Goal: Information Seeking & Learning: Learn about a topic

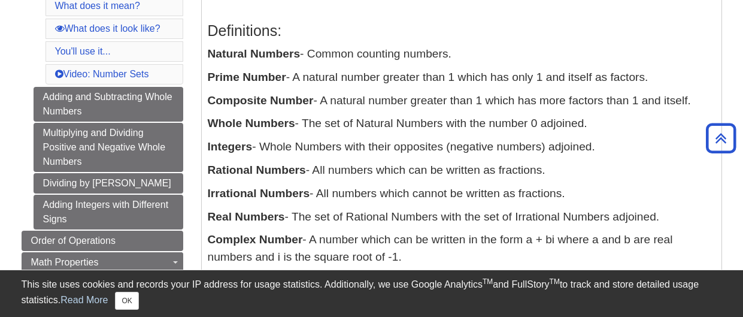
scroll to position [240, 0]
click at [308, 125] on p "Whole Numbers - The set of Natural Numbers with the number 0 adjoined." at bounding box center [462, 124] width 508 height 17
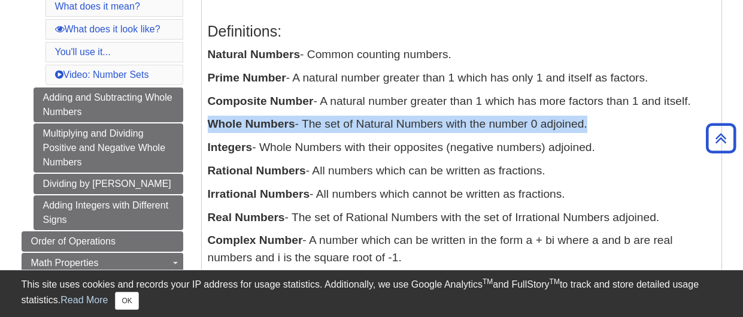
click at [308, 125] on p "Whole Numbers - The set of Natural Numbers with the number 0 adjoined." at bounding box center [462, 124] width 508 height 17
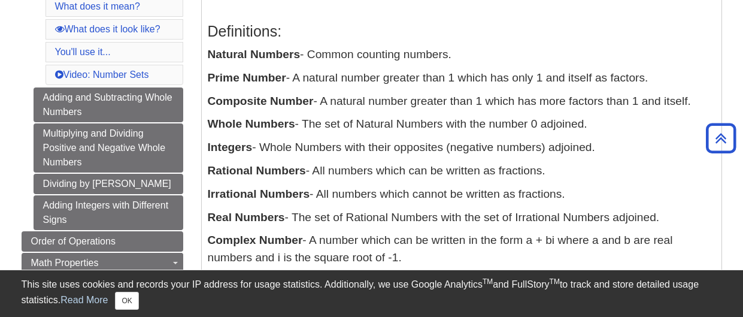
click at [308, 125] on p "Whole Numbers - The set of Natural Numbers with the number 0 adjoined." at bounding box center [462, 124] width 508 height 17
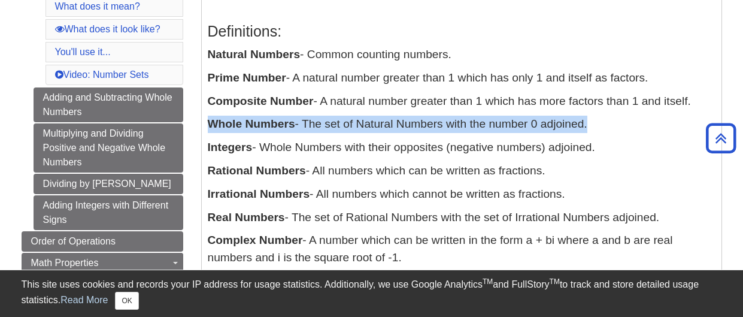
click at [308, 125] on p "Whole Numbers - The set of Natural Numbers with the number 0 adjoined." at bounding box center [462, 124] width 508 height 17
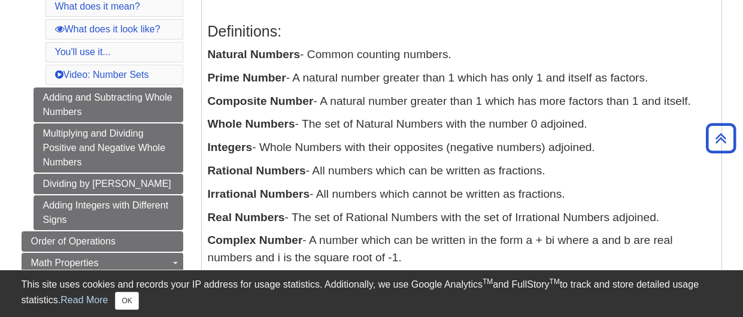
click at [308, 125] on p "Whole Numbers - The set of Natural Numbers with the number 0 adjoined." at bounding box center [462, 124] width 508 height 17
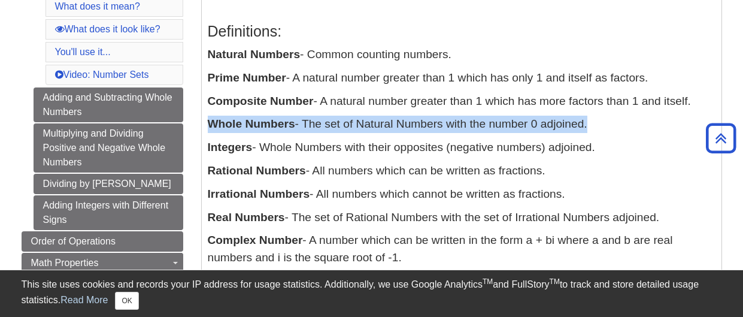
click at [308, 125] on p "Whole Numbers - The set of Natural Numbers with the number 0 adjoined." at bounding box center [462, 124] width 508 height 17
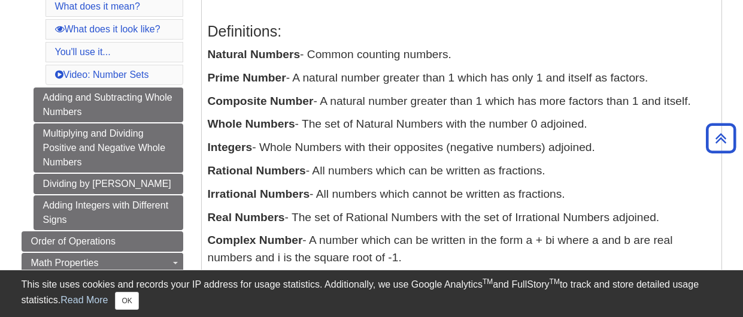
click at [308, 125] on p "Whole Numbers - The set of Natural Numbers with the number 0 adjoined." at bounding box center [462, 124] width 508 height 17
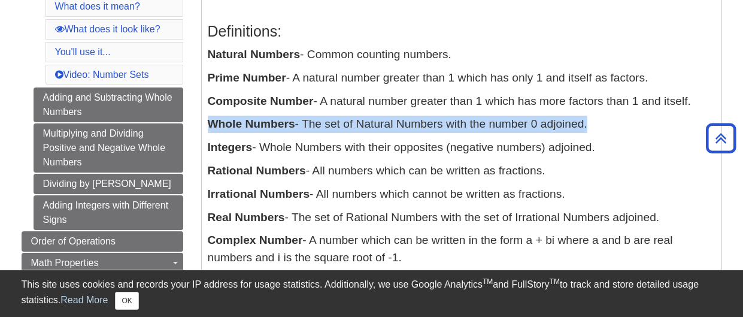
click at [308, 125] on p "Whole Numbers - The set of Natural Numbers with the number 0 adjoined." at bounding box center [462, 124] width 508 height 17
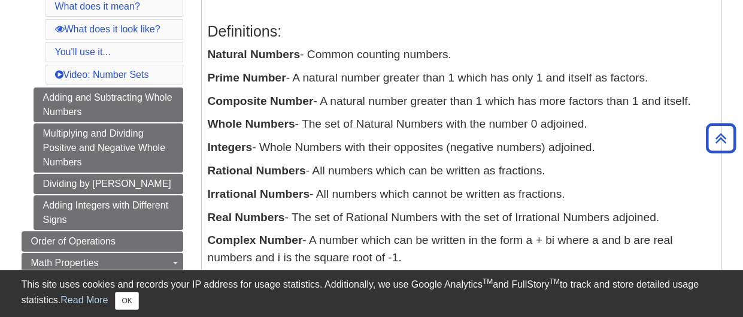
click at [308, 125] on p "Whole Numbers - The set of Natural Numbers with the number 0 adjoined." at bounding box center [462, 124] width 508 height 17
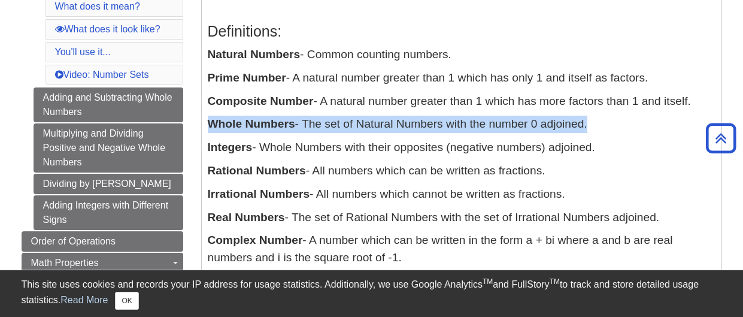
click at [308, 125] on p "Whole Numbers - The set of Natural Numbers with the number 0 adjoined." at bounding box center [462, 124] width 508 height 17
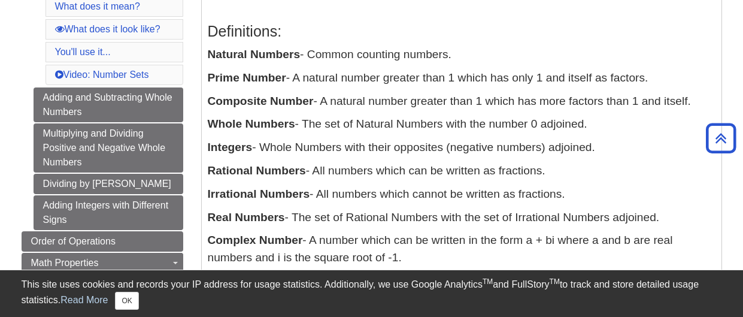
click at [308, 125] on p "Whole Numbers - The set of Natural Numbers with the number 0 adjoined." at bounding box center [462, 124] width 508 height 17
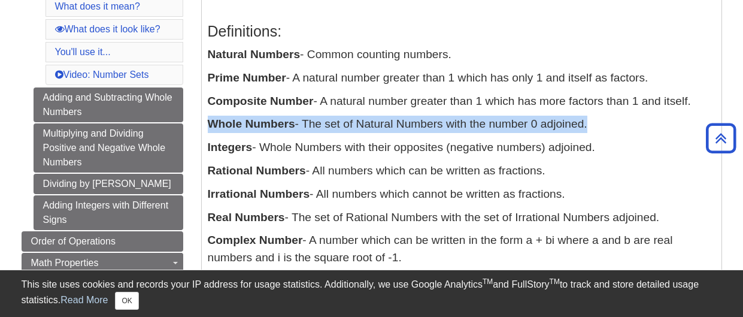
click at [308, 125] on p "Whole Numbers - The set of Natural Numbers with the number 0 adjoined." at bounding box center [462, 124] width 508 height 17
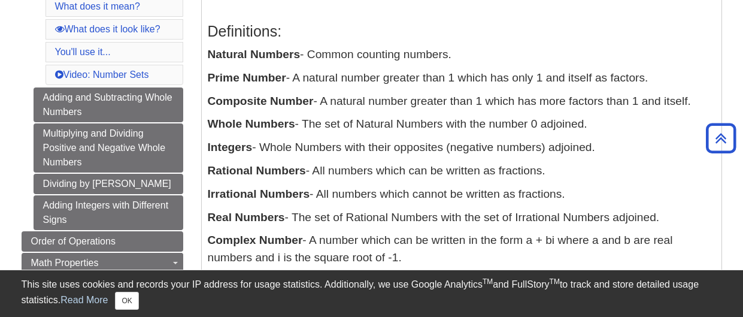
click at [308, 125] on p "Whole Numbers - The set of Natural Numbers with the number 0 adjoined." at bounding box center [462, 124] width 508 height 17
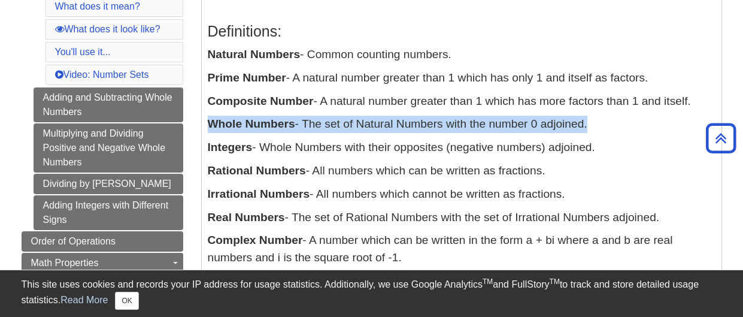
click at [308, 125] on p "Whole Numbers - The set of Natural Numbers with the number 0 adjoined." at bounding box center [462, 124] width 508 height 17
drag, startPoint x: 208, startPoint y: 57, endPoint x: 459, endPoint y: 50, distance: 251.6
click at [459, 50] on p "Natural Numbers - Common counting numbers." at bounding box center [462, 54] width 508 height 17
copy p "Natural Numbers - Common counting numbers."
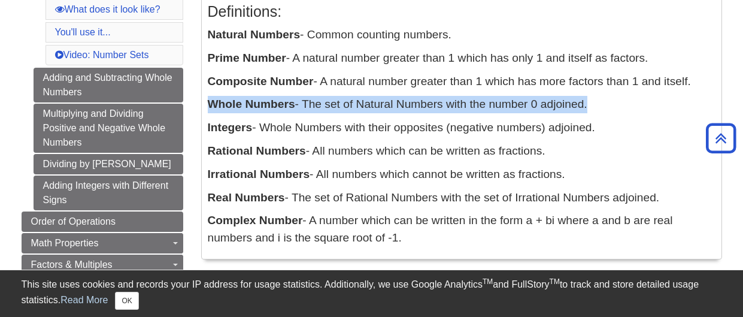
drag, startPoint x: 209, startPoint y: 101, endPoint x: 613, endPoint y: 111, distance: 403.8
click at [613, 111] on p "Whole Numbers - The set of Natural Numbers with the number 0 adjoined." at bounding box center [462, 104] width 508 height 17
copy p "Whole Numbers - The set of Natural Numbers with the number 0 adjoined."
click at [255, 128] on p "Integers - Whole Numbers with their opposites (negative numbers) adjoined." at bounding box center [462, 127] width 508 height 17
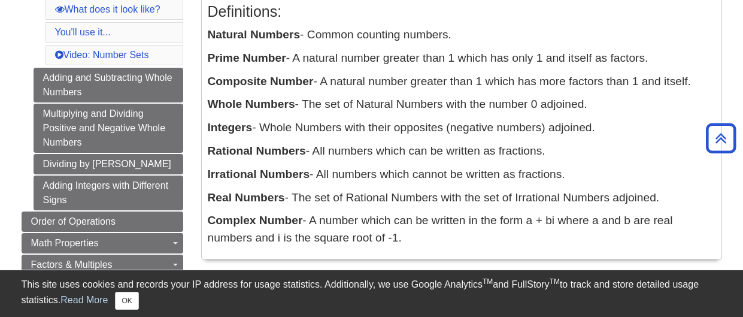
click at [255, 128] on p "Integers - Whole Numbers with their opposites (negative numbers) adjoined." at bounding box center [462, 127] width 508 height 17
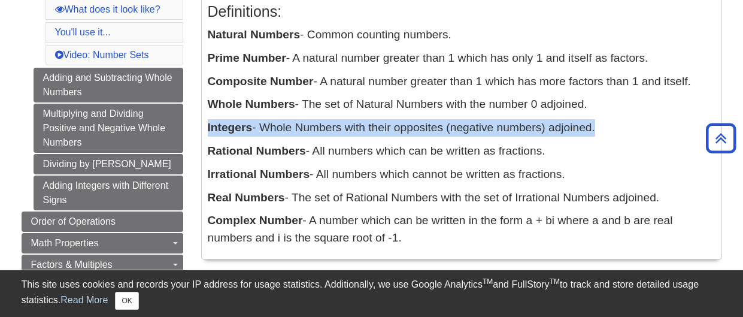
copy div "Integers - Whole Numbers with their opposites (negative numbers) adjoined."
drag, startPoint x: 549, startPoint y: 150, endPoint x: 262, endPoint y: 142, distance: 286.4
click at [262, 142] on div "Definitions: Natural Numbers - Common counting numbers. Prime Number - A natura…" at bounding box center [462, 122] width 508 height 262
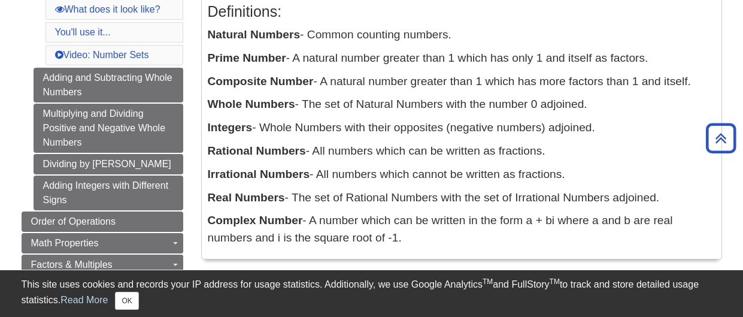
click at [257, 143] on p "Rational Numbers - All numbers which can be written as fractions." at bounding box center [462, 151] width 508 height 17
drag, startPoint x: 207, startPoint y: 152, endPoint x: 552, endPoint y: 155, distance: 345.0
click at [552, 155] on p "Rational Numbers - All numbers which can be written as fractions." at bounding box center [462, 151] width 508 height 17
copy p "Rational Numbers - All numbers which can be written as fractions."
drag, startPoint x: 207, startPoint y: 178, endPoint x: 568, endPoint y: 171, distance: 360.6
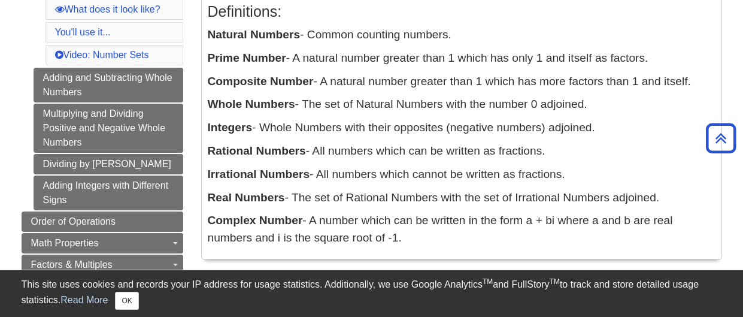
click at [568, 171] on p "Irrational Numbers - All numbers which cannot be written as fractions." at bounding box center [462, 174] width 508 height 17
copy p "Irrational Numbers - All numbers which cannot be written as fractions."
drag, startPoint x: 205, startPoint y: 196, endPoint x: 662, endPoint y: 200, distance: 456.9
click at [662, 200] on div "Definitions: Natural Numbers - Common counting numbers. Prime Number - A natura…" at bounding box center [462, 122] width 520 height 274
copy p "Real Numbers - The set of Rational Numbers with the set of Irrational Numbers a…"
